Goal: Transaction & Acquisition: Subscribe to service/newsletter

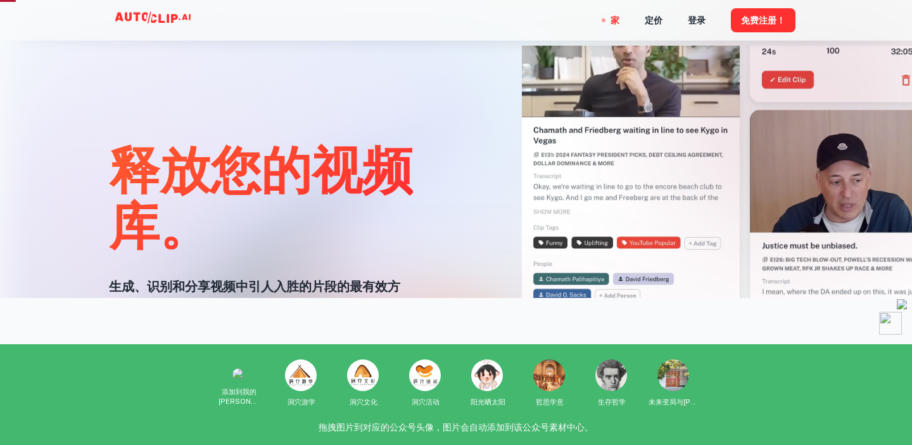
scroll to position [249, 0]
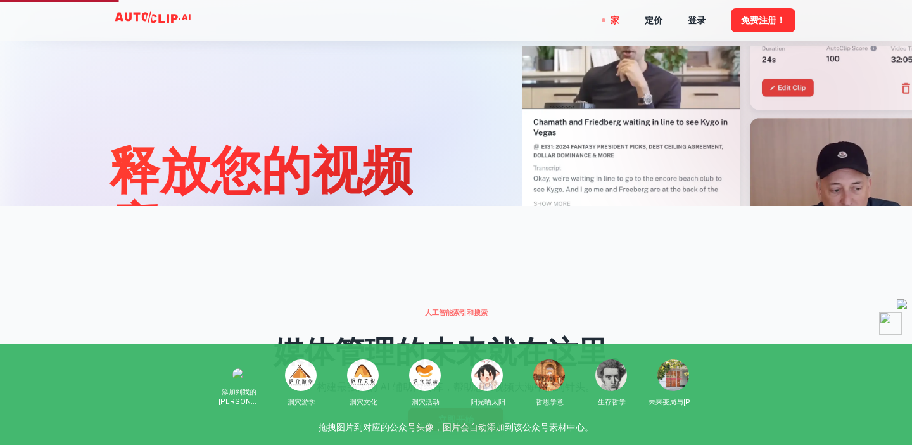
click at [463, 421] on font "立即开始" at bounding box center [455, 419] width 35 height 10
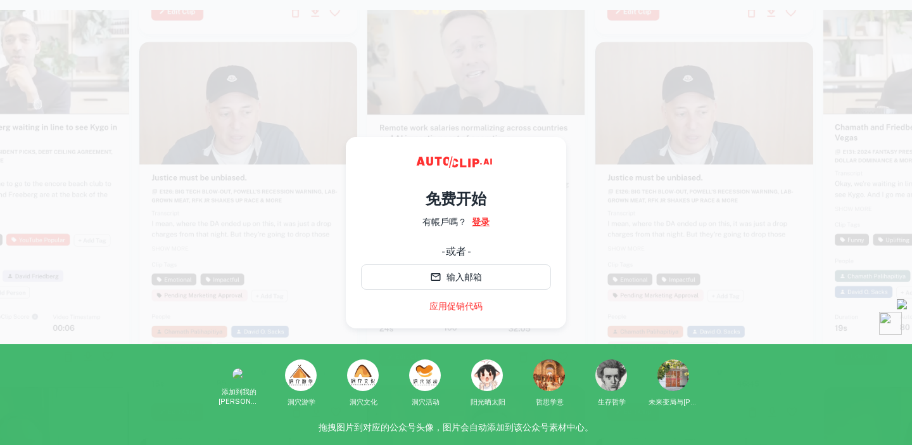
click at [477, 222] on font "登录" at bounding box center [481, 222] width 18 height 10
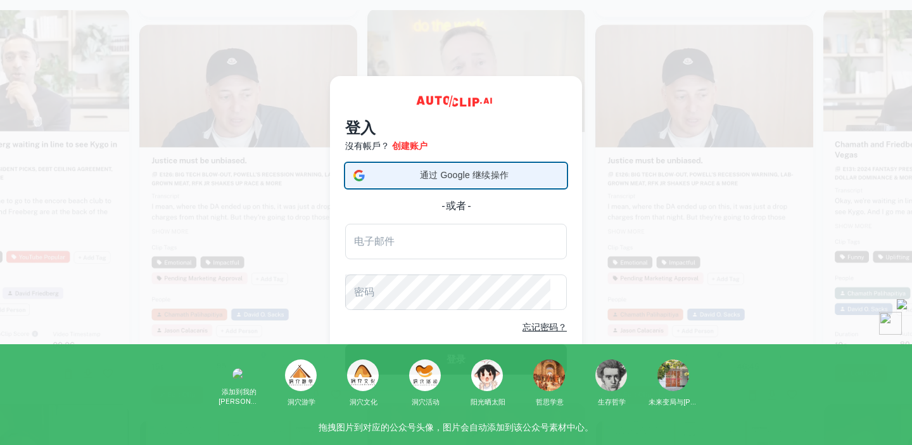
click at [483, 180] on span "通过 Google 继续操作" at bounding box center [464, 174] width 189 height 13
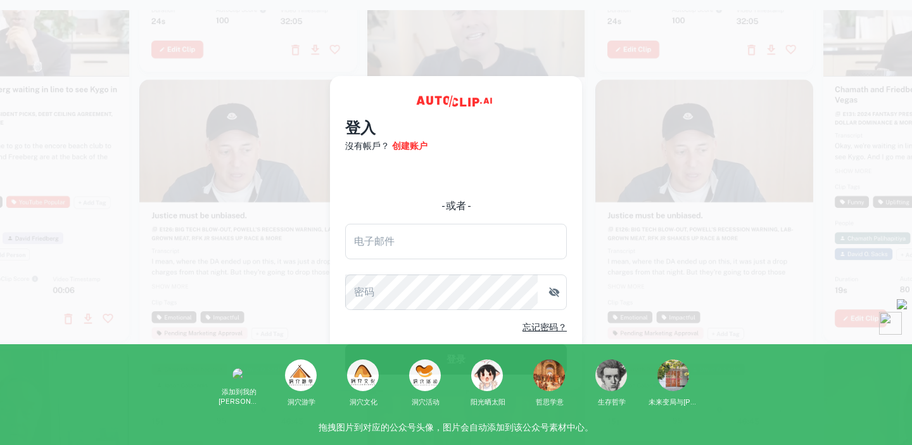
click at [620, 151] on video at bounding box center [704, 133] width 218 height 109
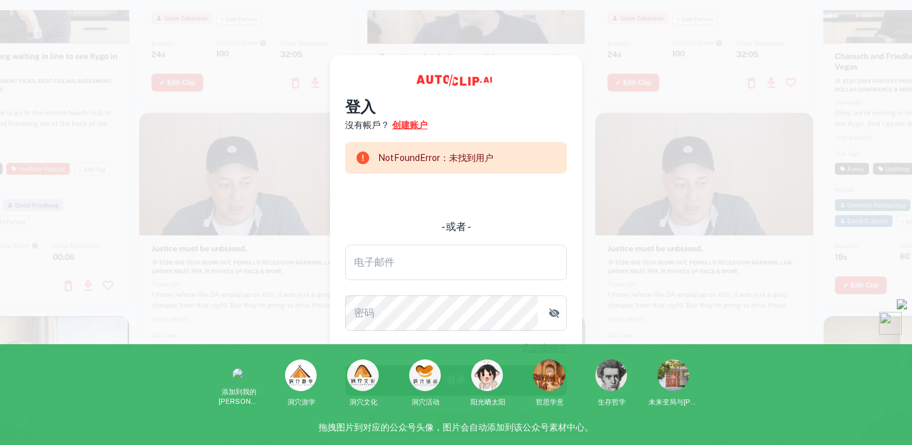
click at [415, 127] on font "创建账户" at bounding box center [409, 125] width 35 height 10
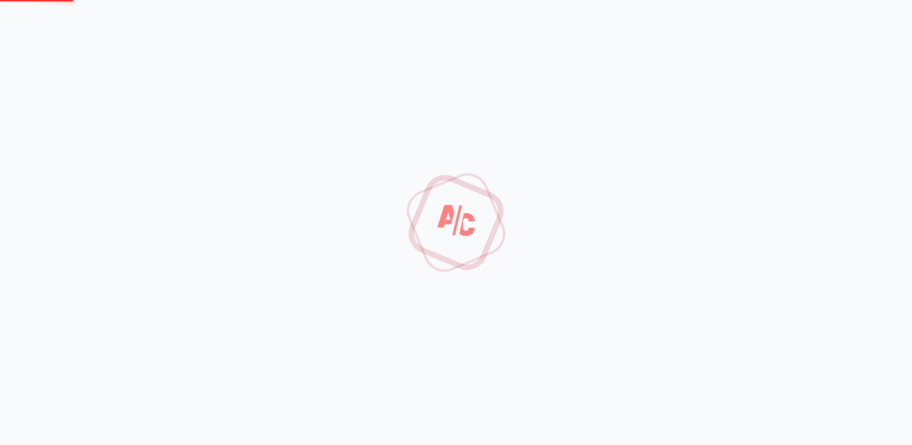
click at [514, 71] on div at bounding box center [456, 222] width 912 height 445
